Goal: Information Seeking & Learning: Learn about a topic

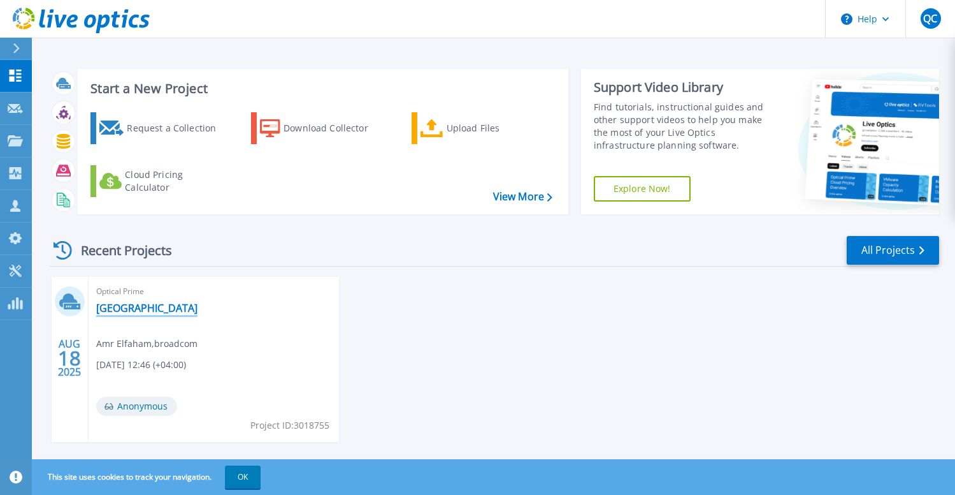
click at [164, 304] on link "[GEOGRAPHIC_DATA]" at bounding box center [146, 307] width 101 height 13
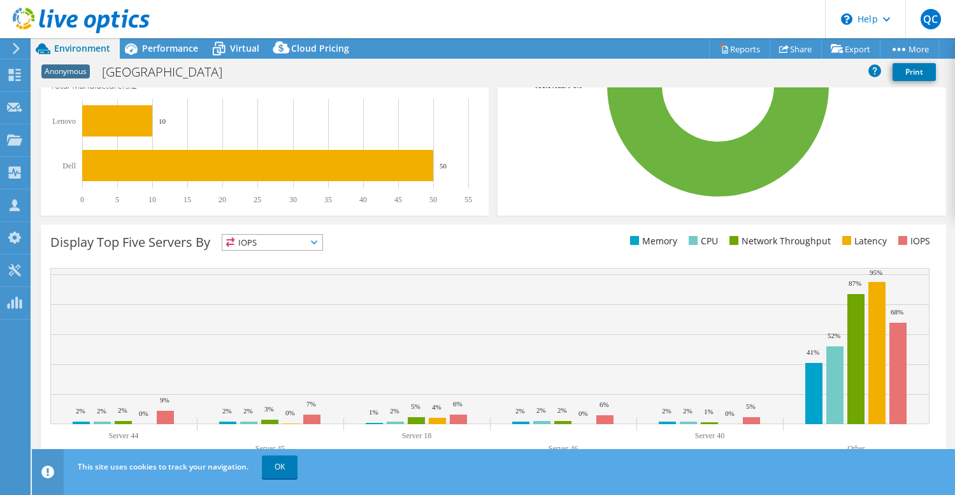
scroll to position [391, 0]
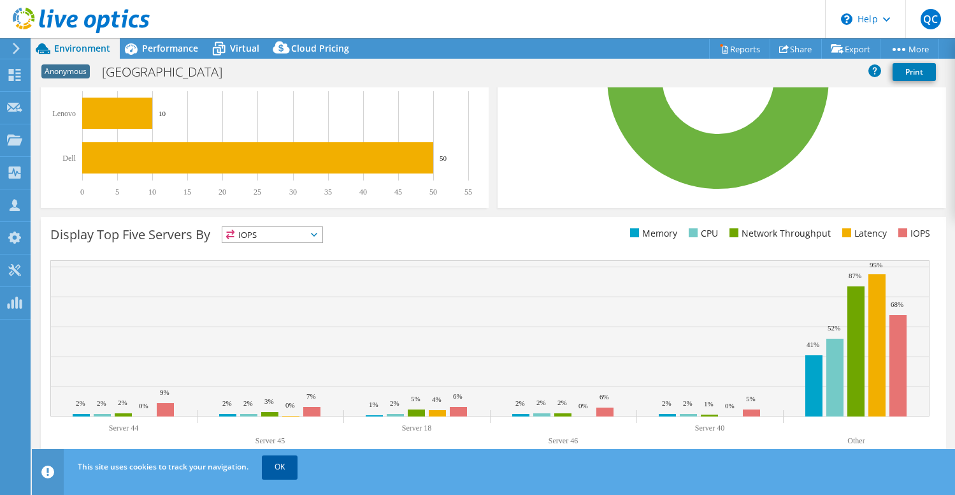
click at [271, 460] on link "OK" at bounding box center [280, 466] width 36 height 23
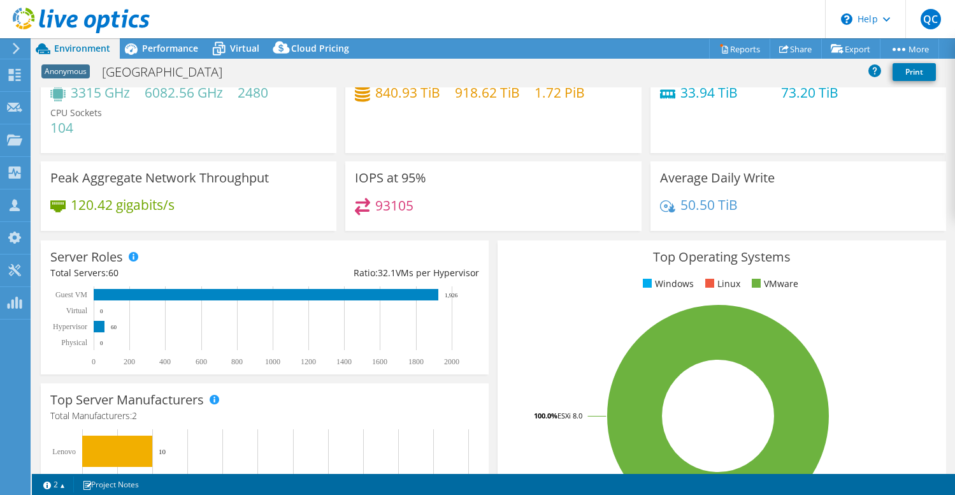
scroll to position [0, 0]
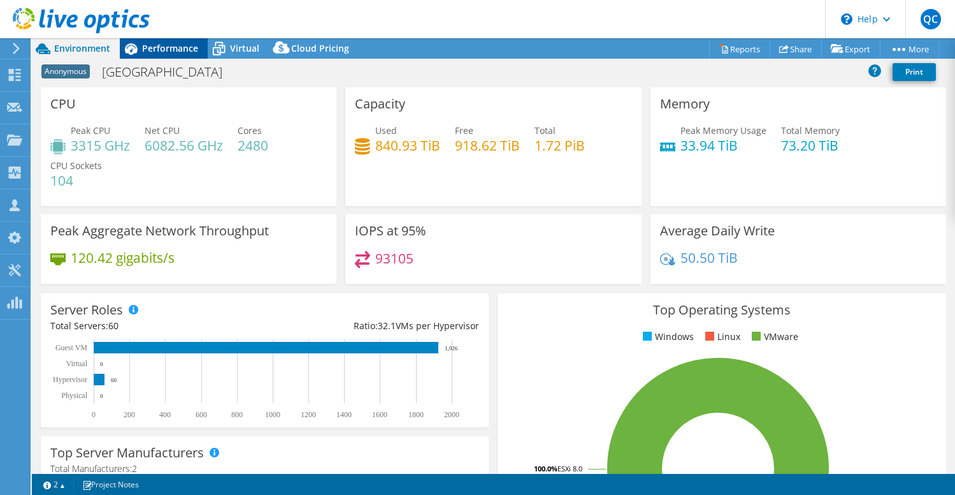
click at [164, 50] on span "Performance" at bounding box center [170, 48] width 56 height 12
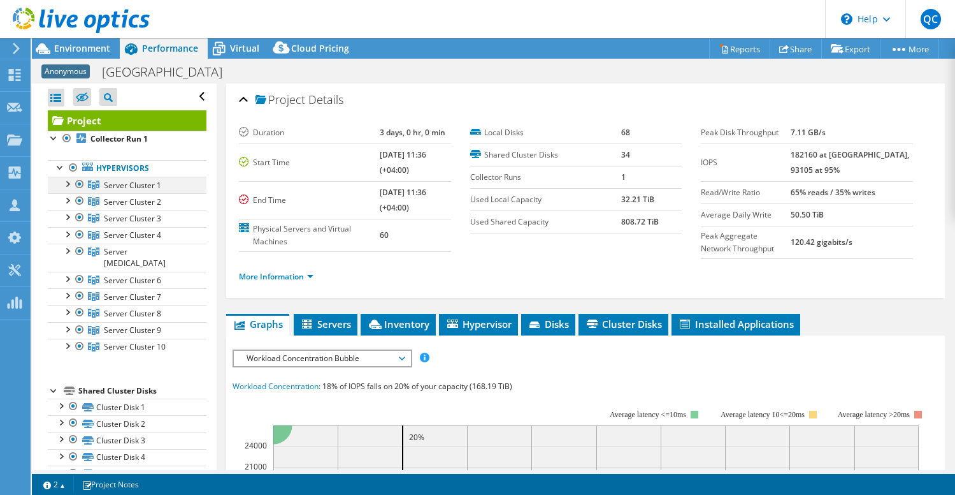
click at [68, 186] on div at bounding box center [67, 183] width 13 height 13
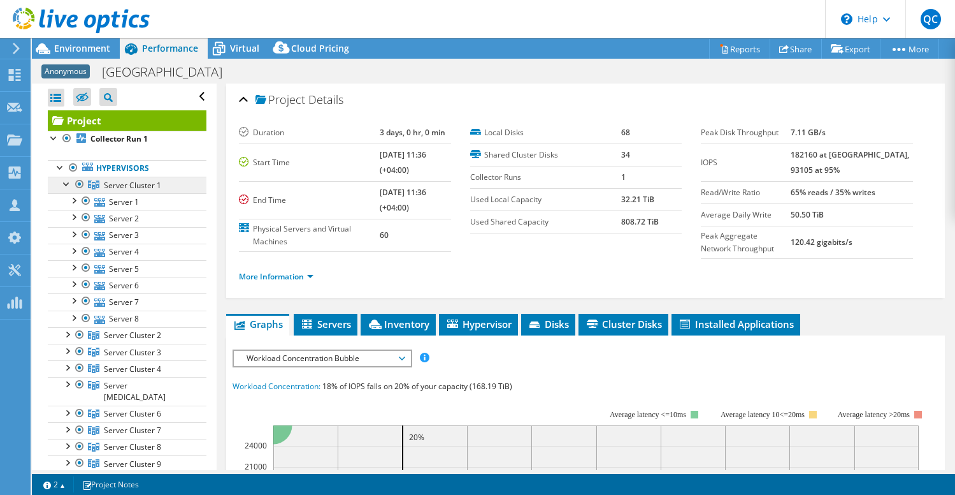
click at [120, 186] on span "Server Cluster 1" at bounding box center [132, 185] width 57 height 11
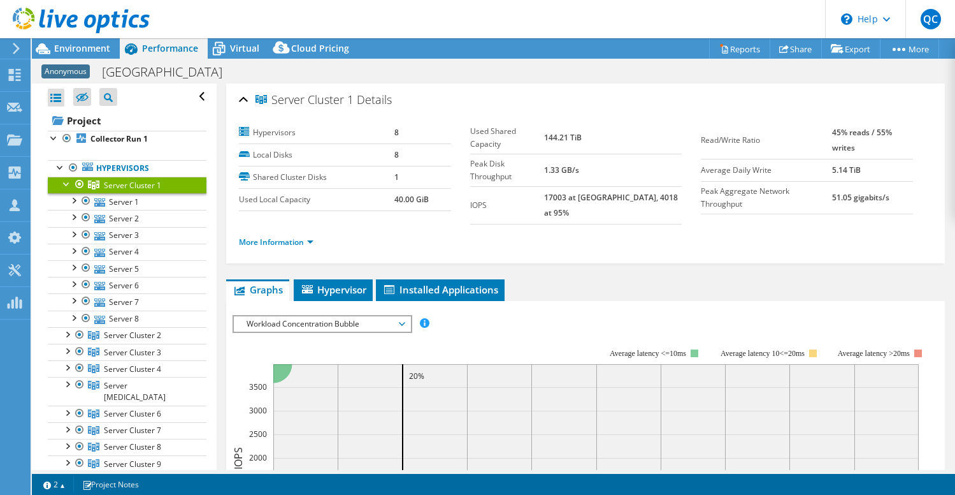
click at [66, 183] on div at bounding box center [67, 183] width 13 height 13
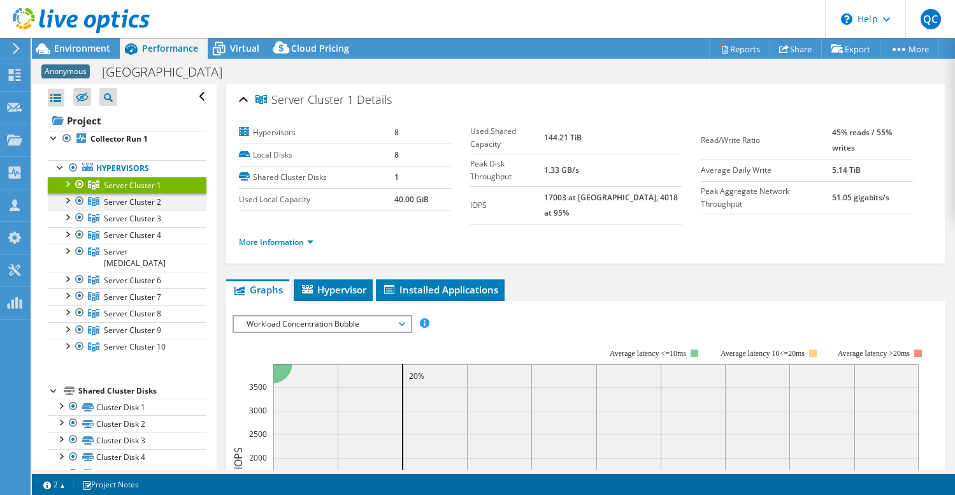
click at [69, 199] on div at bounding box center [67, 199] width 13 height 13
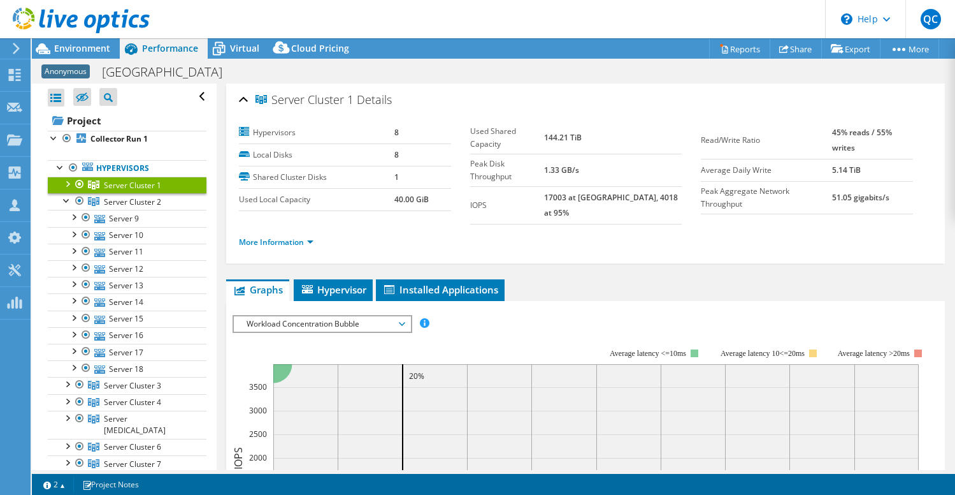
click at [69, 182] on div at bounding box center [67, 183] width 13 height 13
click at [66, 185] on div at bounding box center [67, 183] width 13 height 13
click at [66, 201] on div at bounding box center [67, 199] width 13 height 13
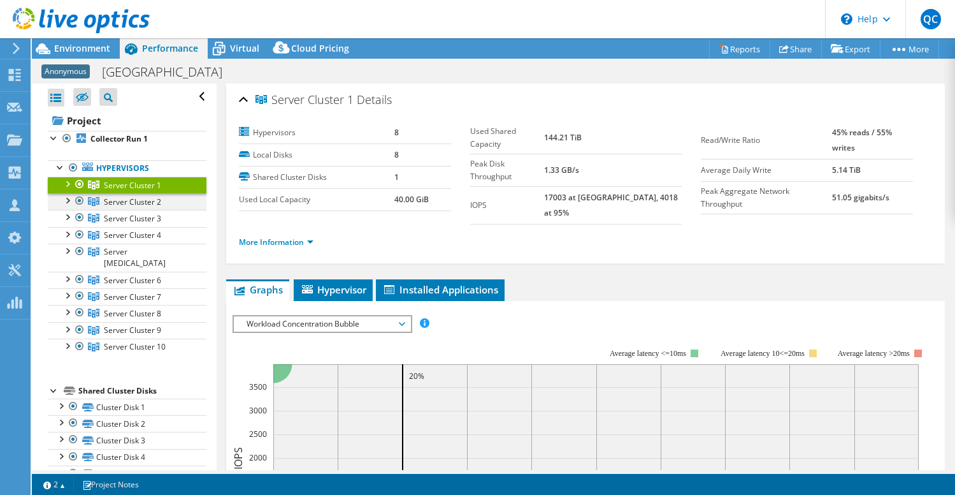
click at [66, 201] on div at bounding box center [67, 199] width 13 height 13
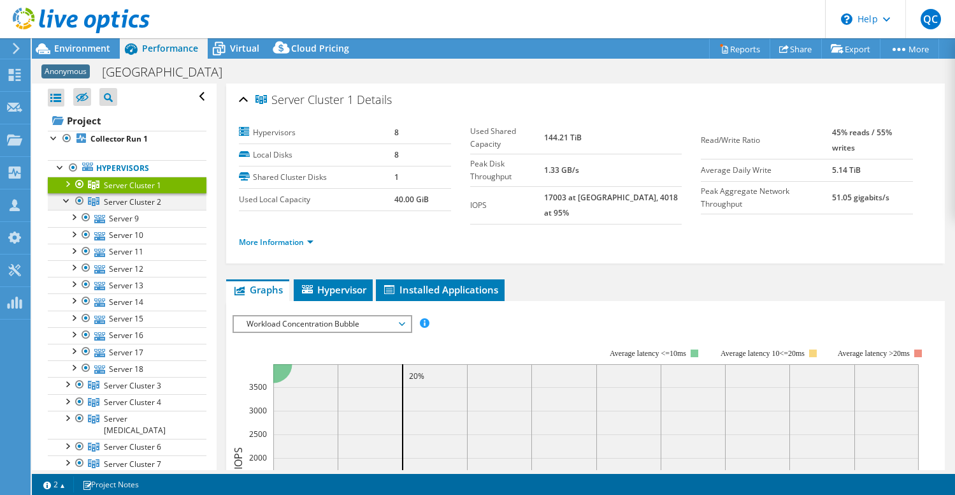
click at [66, 201] on div at bounding box center [67, 199] width 13 height 13
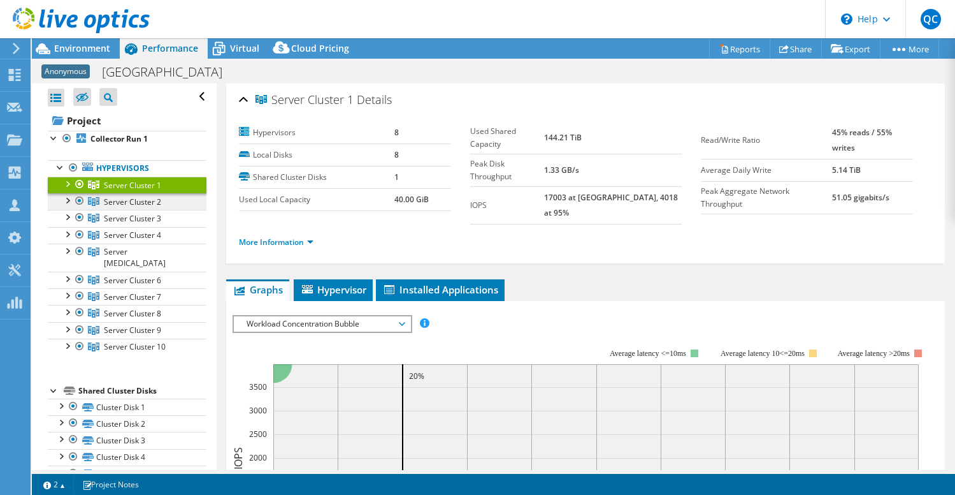
click at [140, 191] on span "Server Cluster 2" at bounding box center [132, 185] width 57 height 11
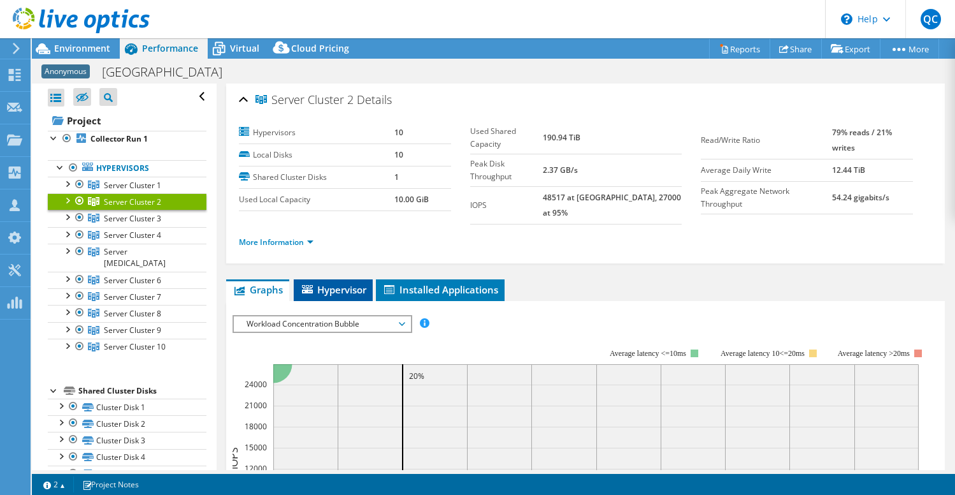
click at [340, 283] on span "Hypervisor" at bounding box center [333, 289] width 66 height 13
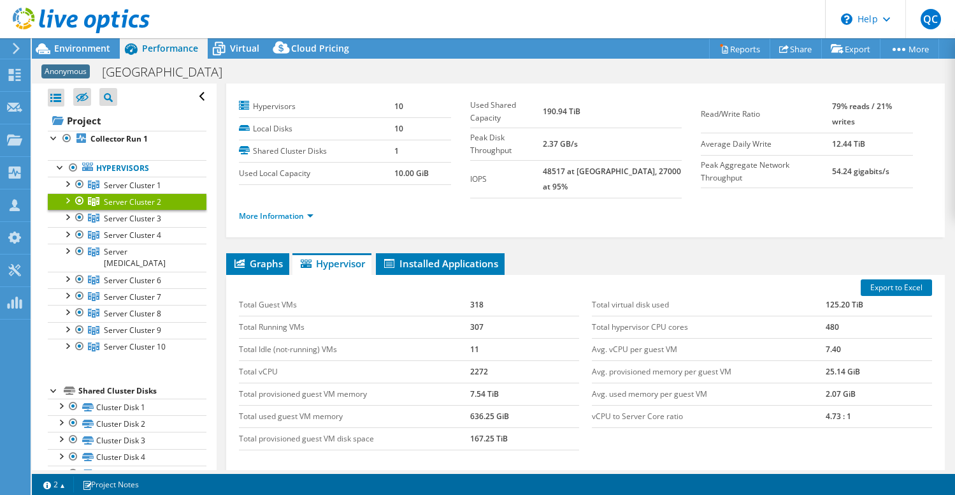
scroll to position [27, 0]
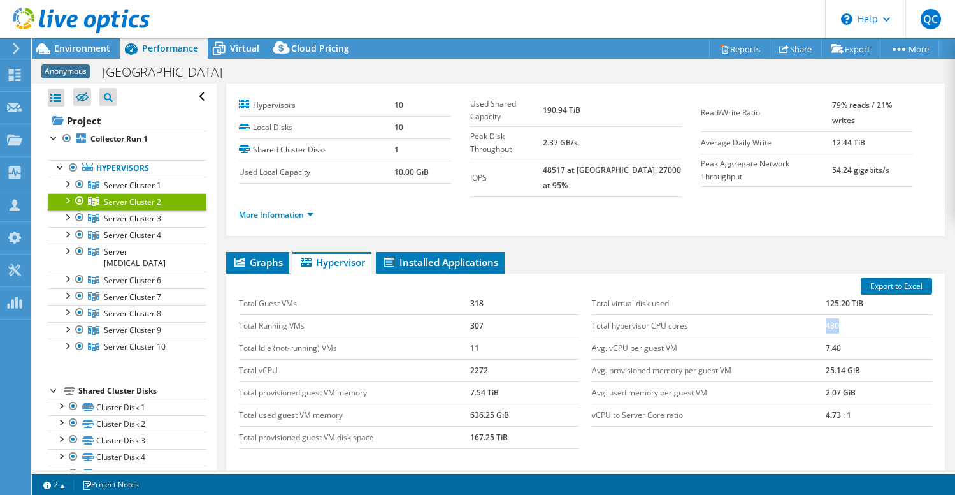
drag, startPoint x: 825, startPoint y: 314, endPoint x: 840, endPoint y: 315, distance: 15.3
click at [840, 315] on tr "Total hypervisor CPU cores 480" at bounding box center [762, 325] width 340 height 22
click at [69, 199] on div at bounding box center [67, 199] width 13 height 13
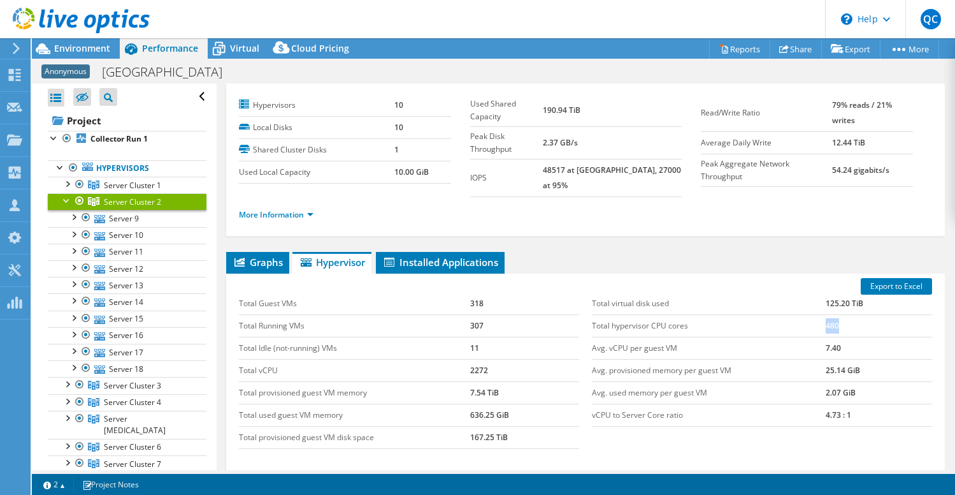
drag, startPoint x: 827, startPoint y: 315, endPoint x: 839, endPoint y: 317, distance: 12.2
click at [839, 317] on td "480" at bounding box center [879, 325] width 106 height 22
click at [65, 201] on div at bounding box center [67, 199] width 13 height 13
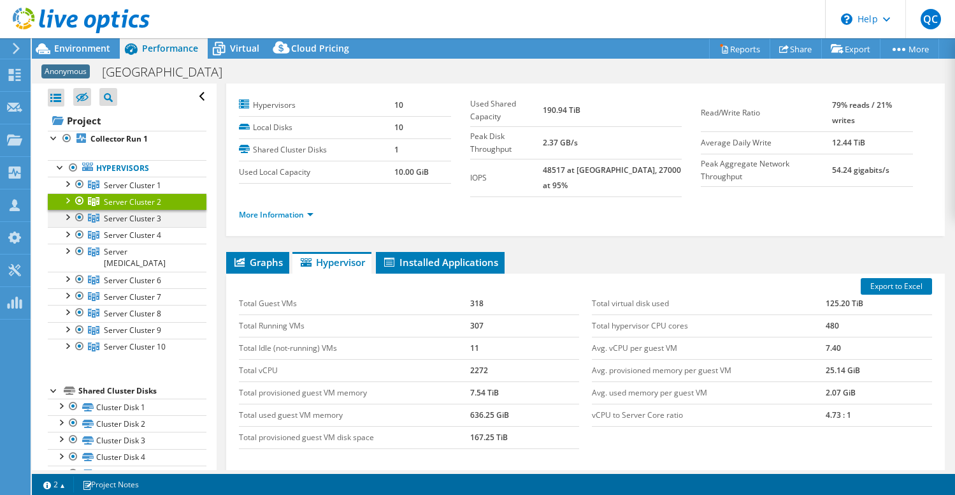
click at [67, 217] on div at bounding box center [67, 216] width 13 height 13
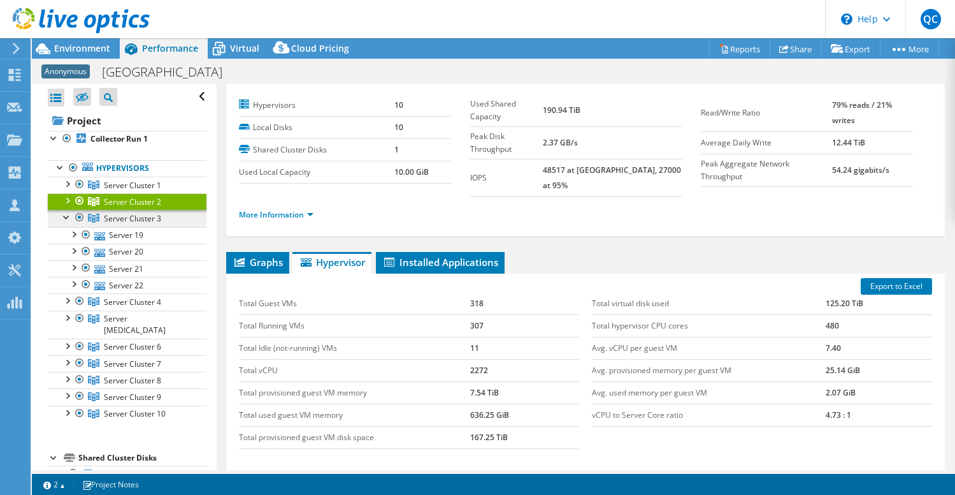
click at [105, 191] on span "Server Cluster 3" at bounding box center [132, 185] width 57 height 11
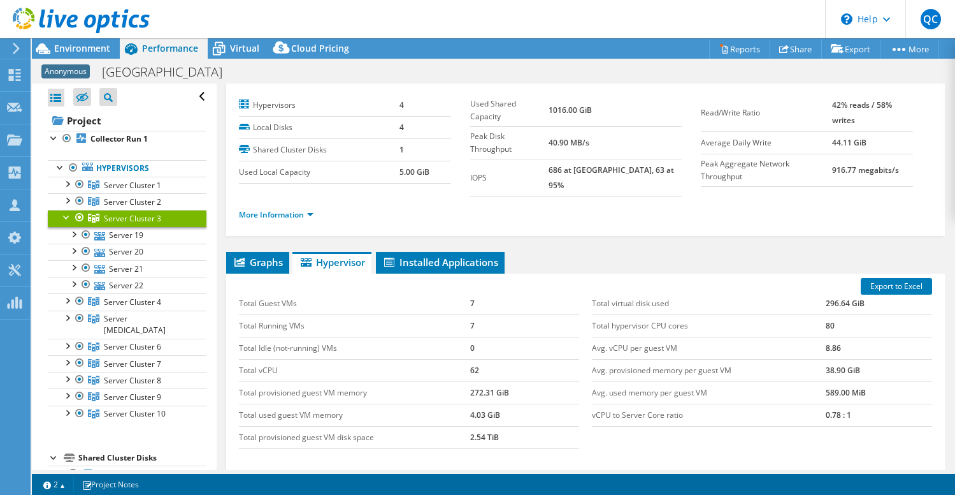
click at [64, 217] on div at bounding box center [67, 216] width 13 height 13
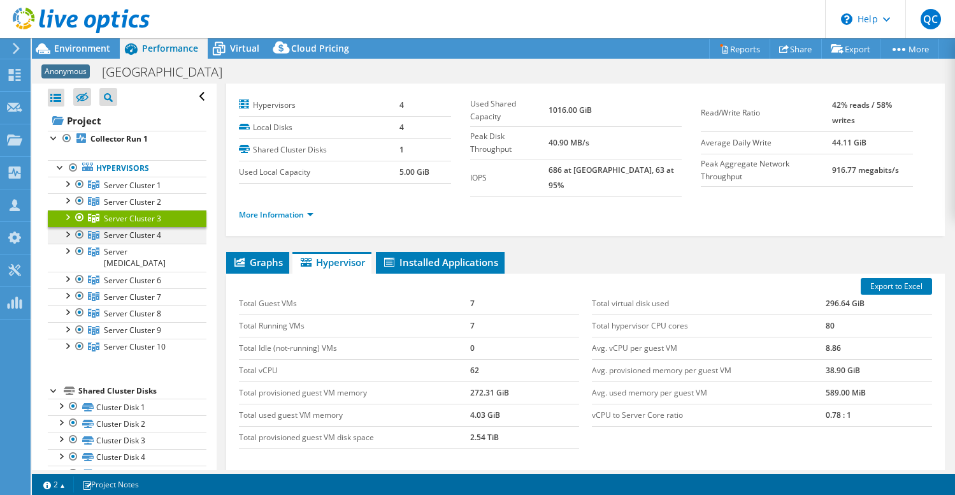
click at [68, 231] on div at bounding box center [67, 233] width 13 height 13
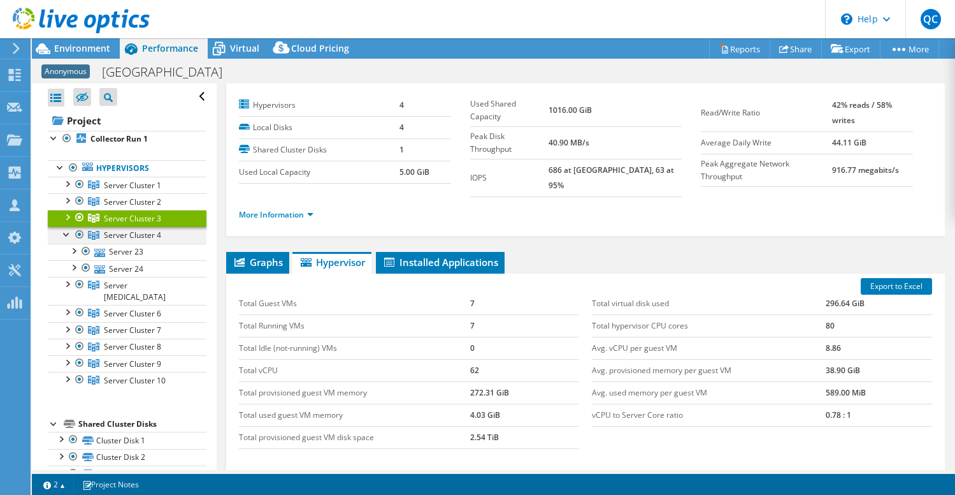
click at [68, 231] on div at bounding box center [67, 233] width 13 height 13
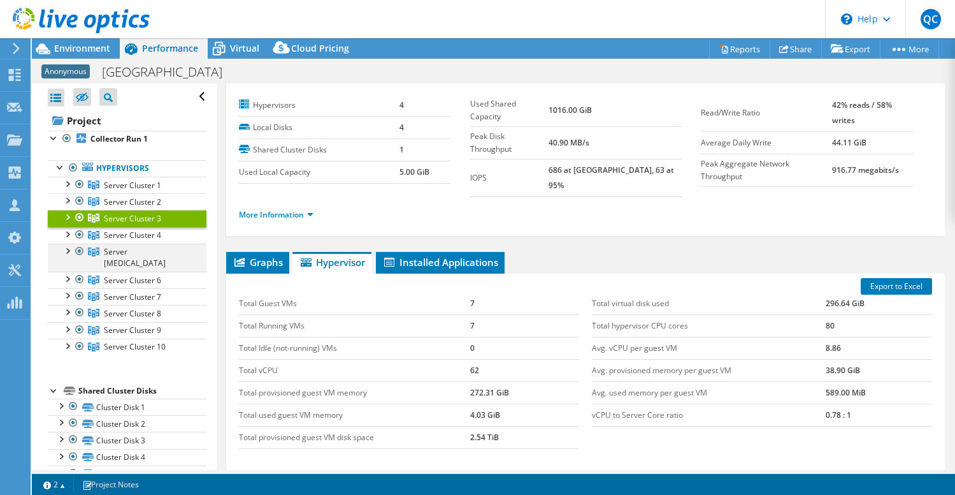
click at [66, 249] on div at bounding box center [67, 249] width 13 height 13
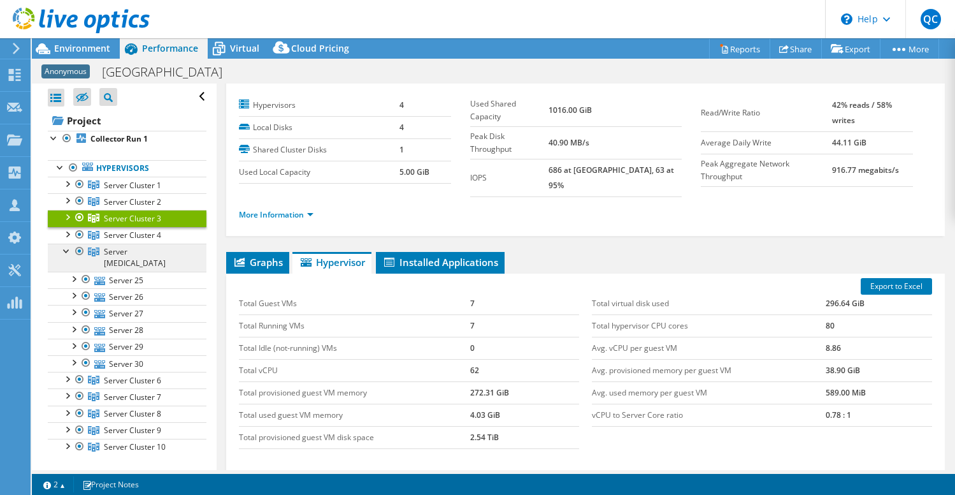
click at [90, 189] on icon at bounding box center [93, 184] width 11 height 9
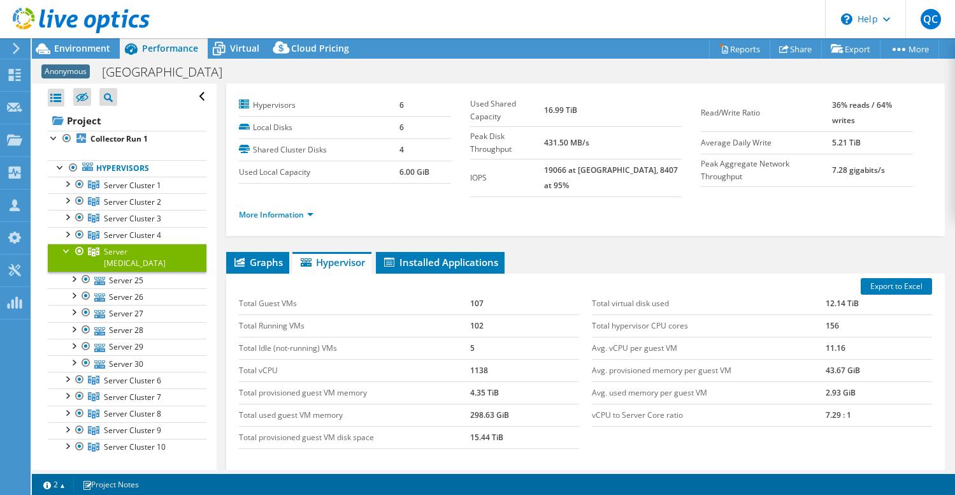
click at [66, 250] on div at bounding box center [67, 249] width 13 height 13
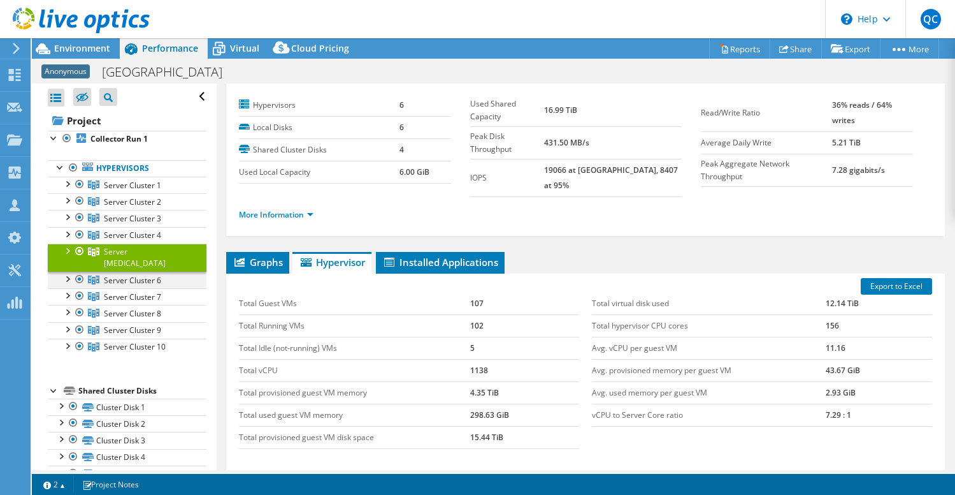
click at [66, 271] on div at bounding box center [67, 277] width 13 height 13
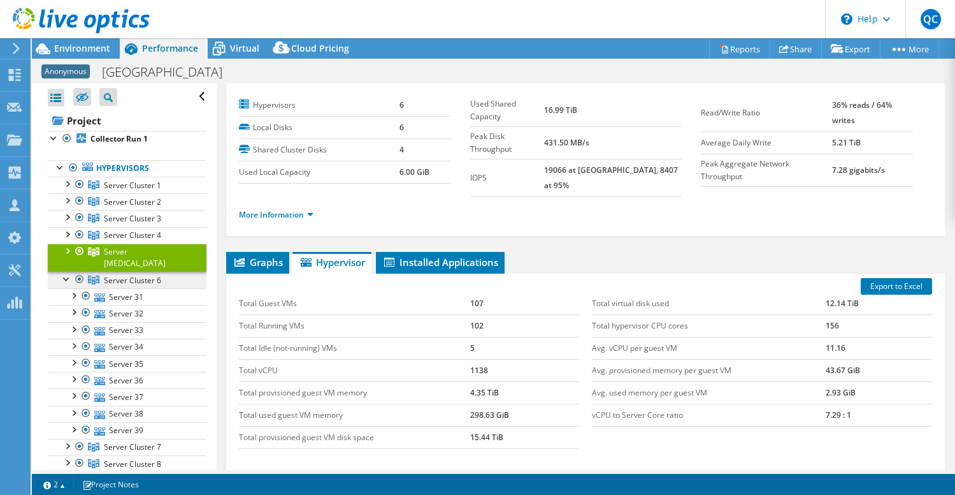
click at [104, 191] on span "Server Cluster 6" at bounding box center [132, 185] width 57 height 11
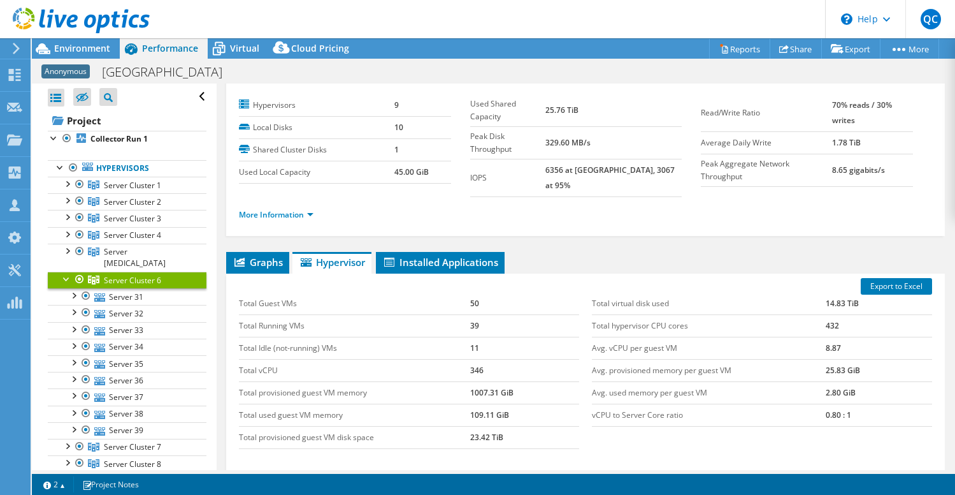
click at [62, 271] on div at bounding box center [67, 277] width 13 height 13
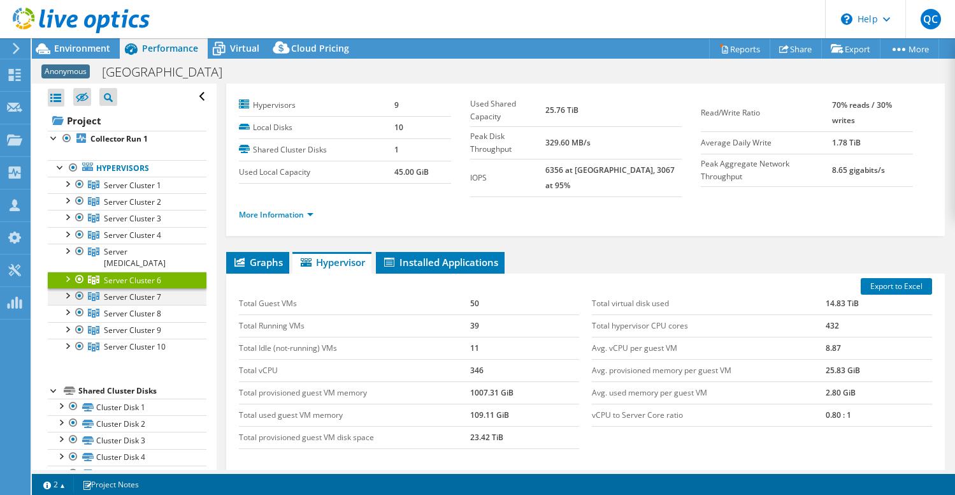
click at [71, 288] on div at bounding box center [67, 294] width 13 height 13
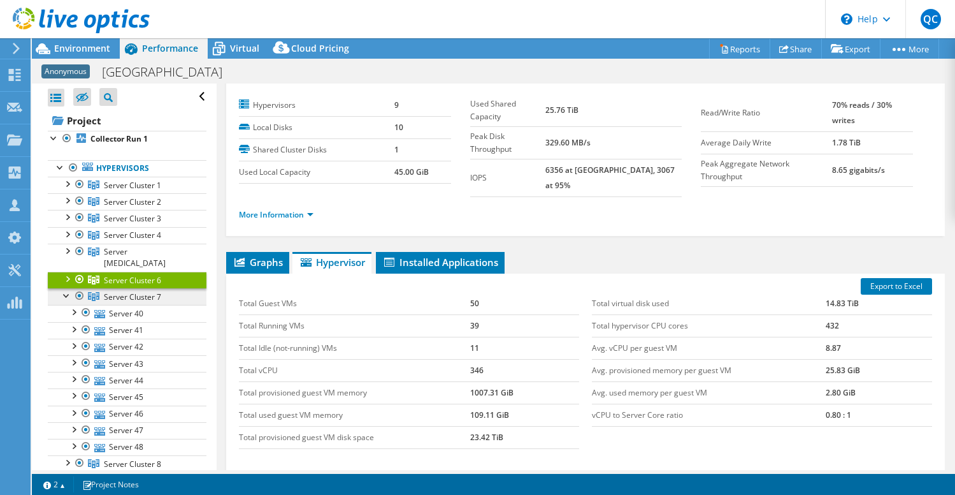
click at [112, 191] on span "Server Cluster 7" at bounding box center [132, 185] width 57 height 11
